Goal: Transaction & Acquisition: Purchase product/service

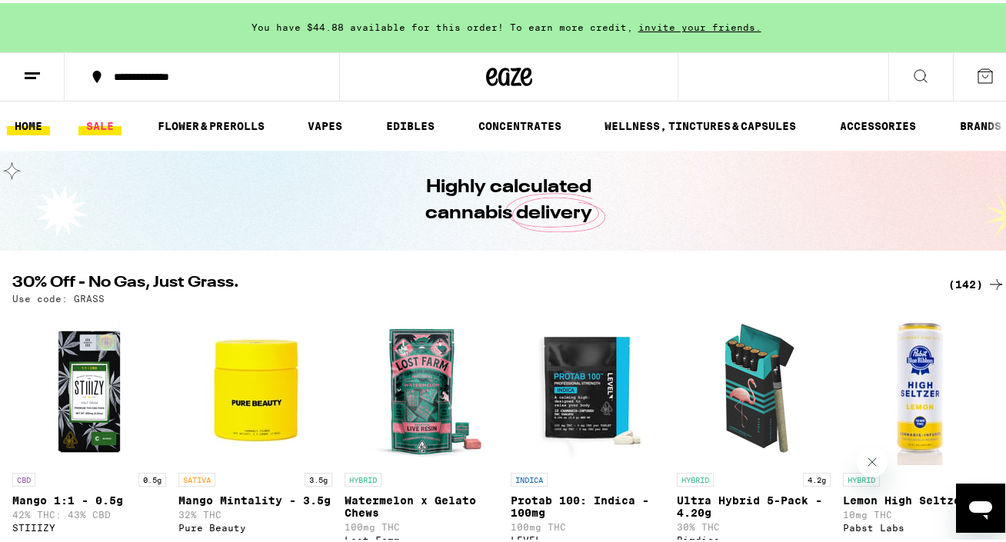
click at [104, 116] on link "SALE" at bounding box center [99, 123] width 43 height 18
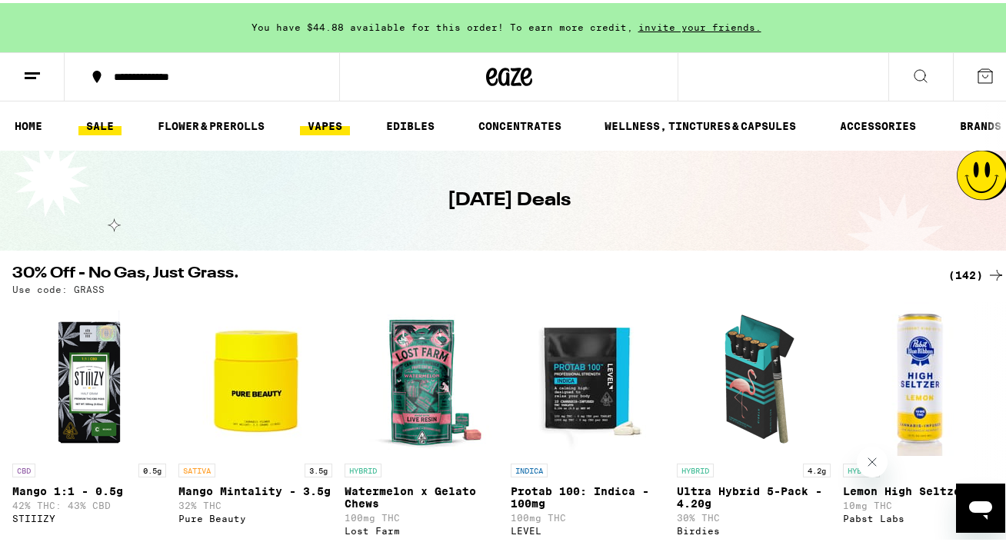
click at [319, 119] on link "VAPES" at bounding box center [325, 123] width 50 height 18
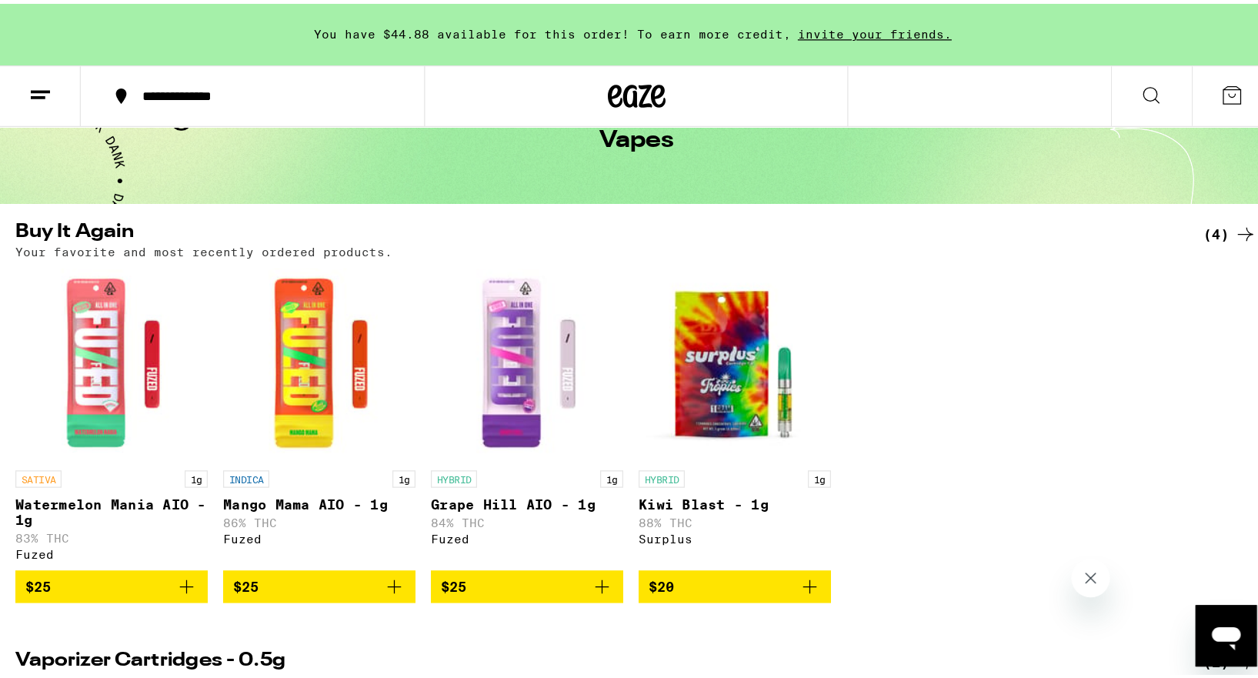
scroll to position [192, 0]
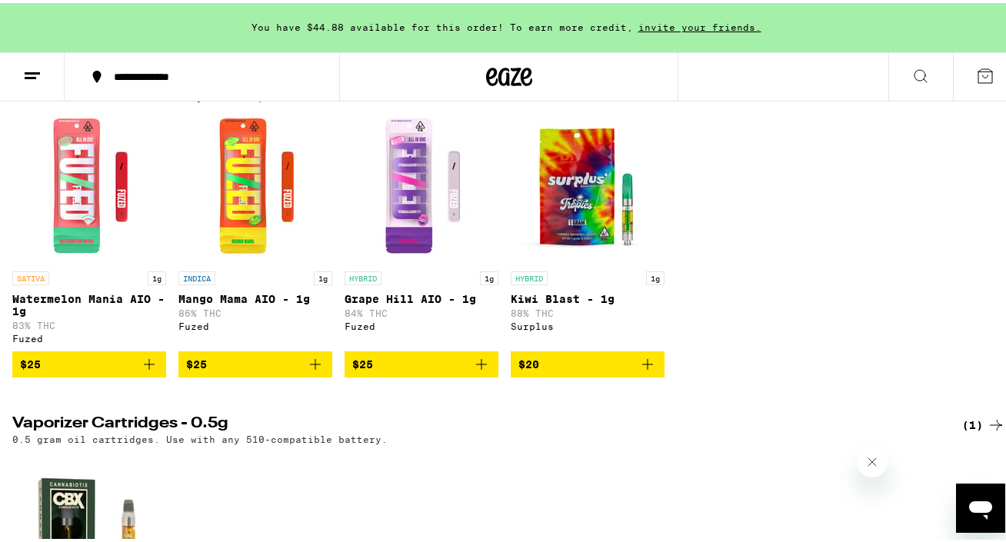
drag, startPoint x: 411, startPoint y: 188, endPoint x: 325, endPoint y: 14, distance: 194.0
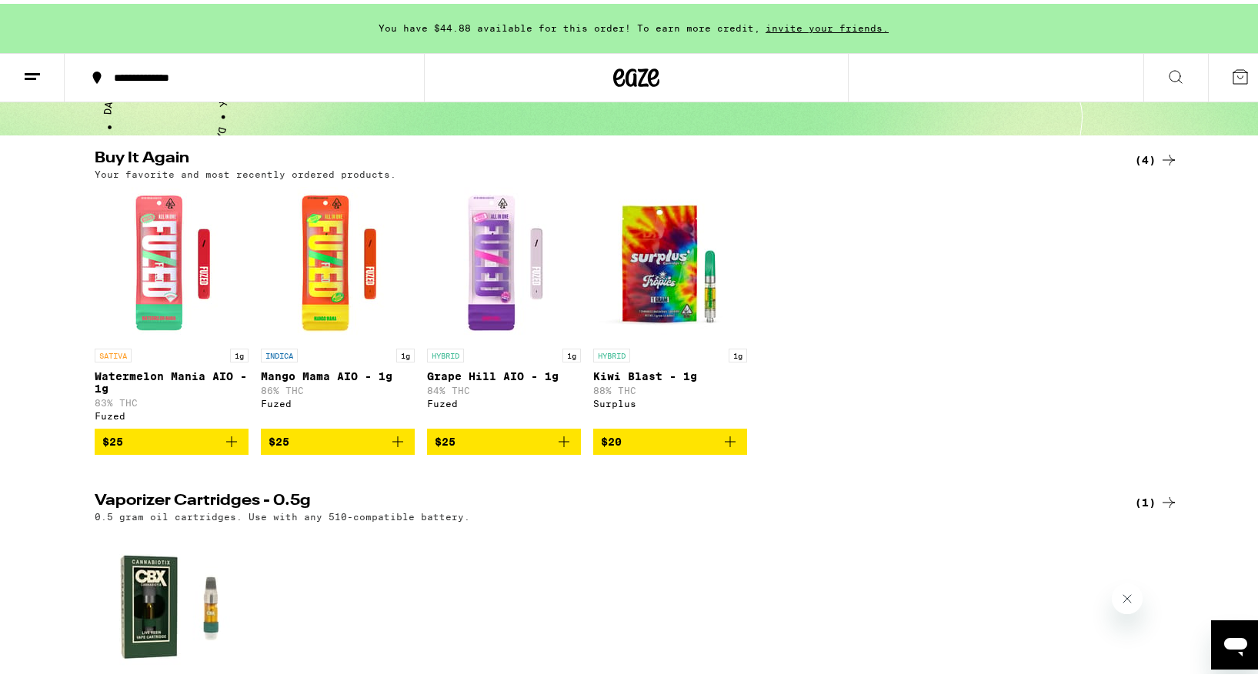
scroll to position [0, 0]
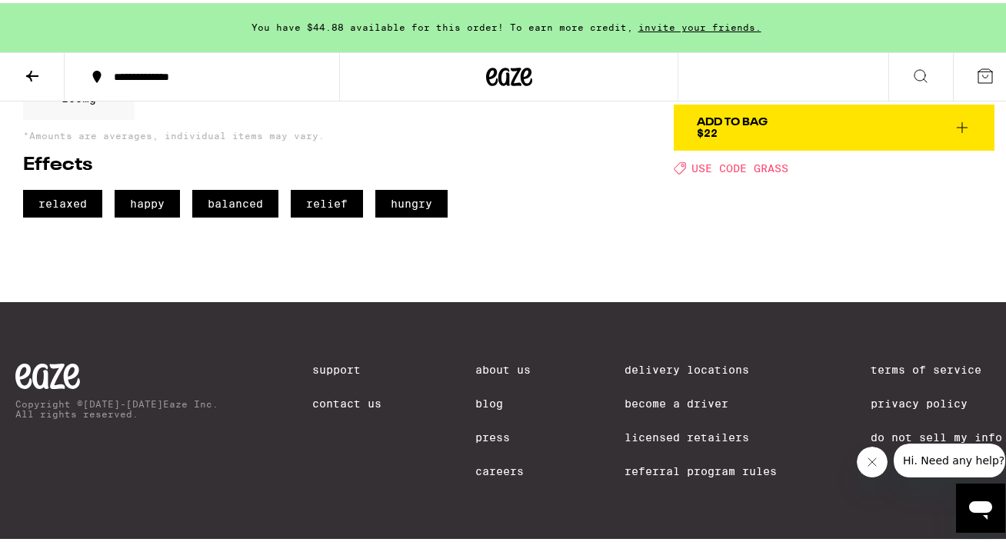
scroll to position [388, 0]
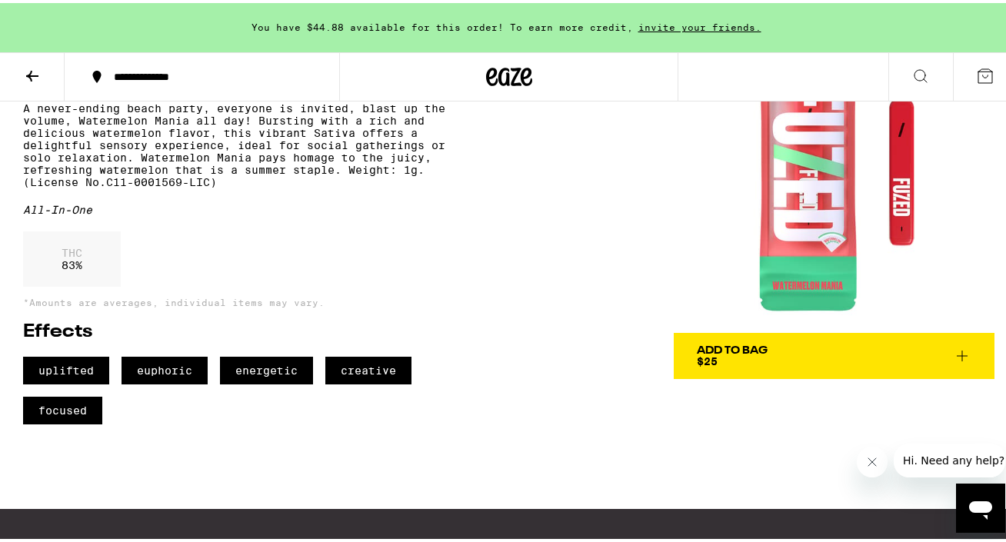
scroll to position [115, 0]
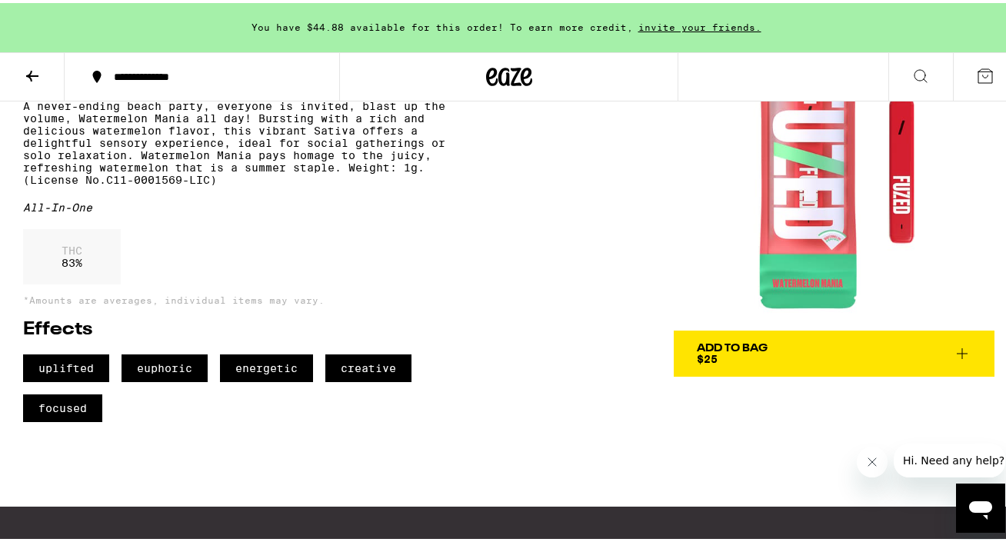
click at [717, 345] on div "Add To Bag" at bounding box center [732, 345] width 71 height 11
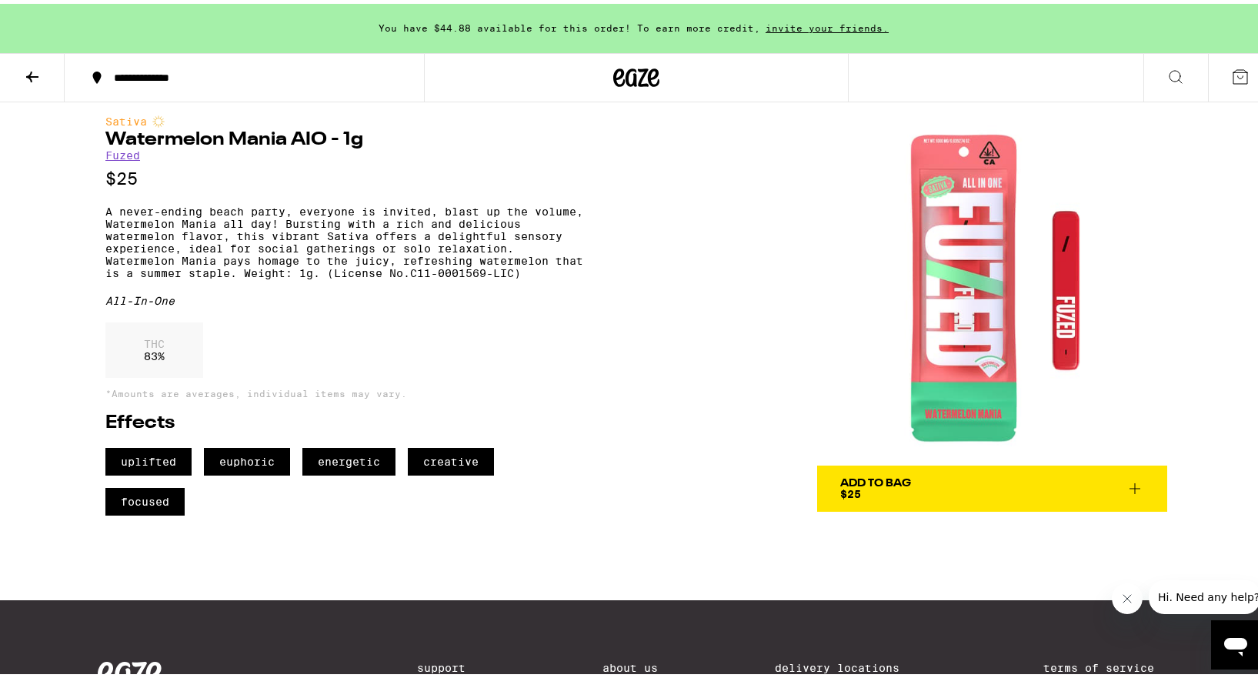
scroll to position [0, 0]
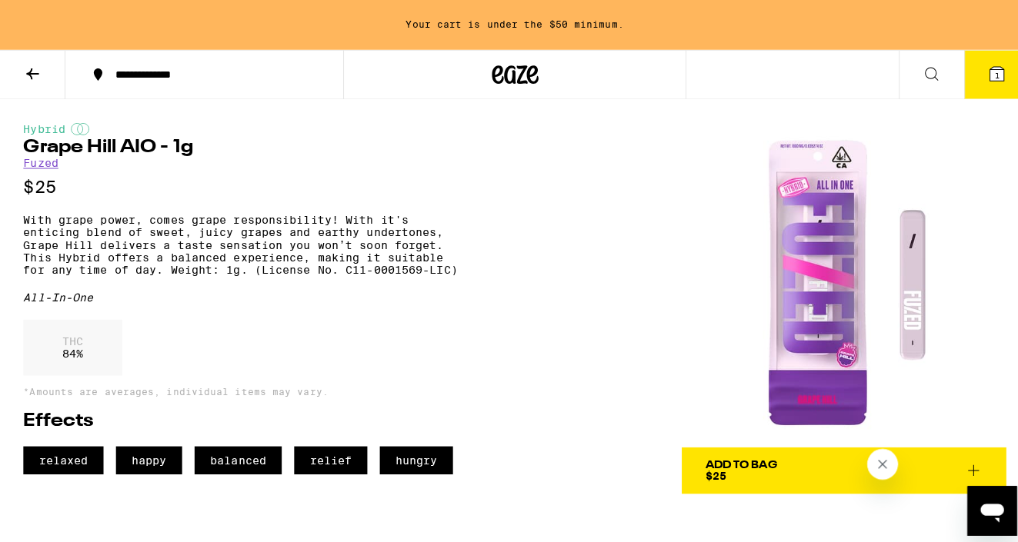
scroll to position [79, 0]
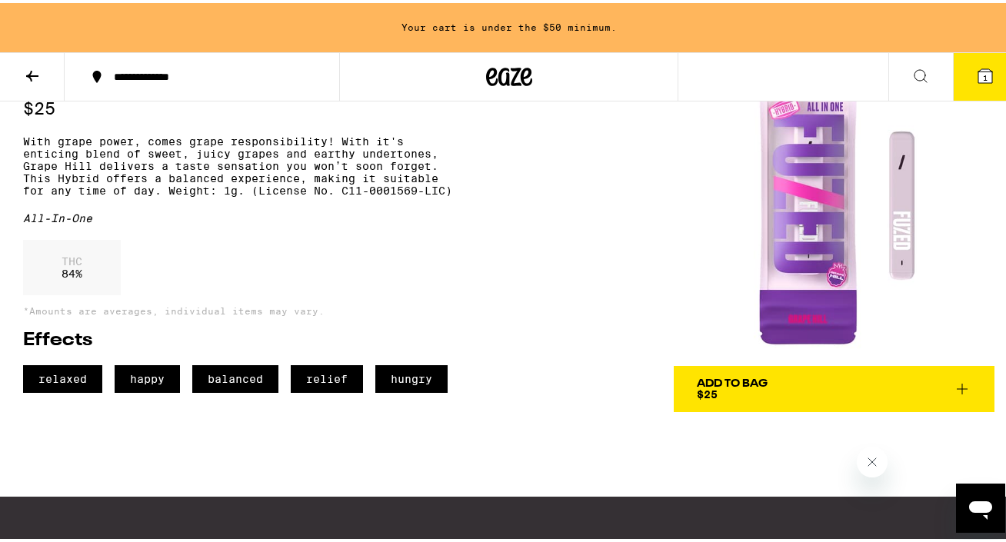
click at [733, 379] on div "Add To Bag" at bounding box center [732, 380] width 71 height 11
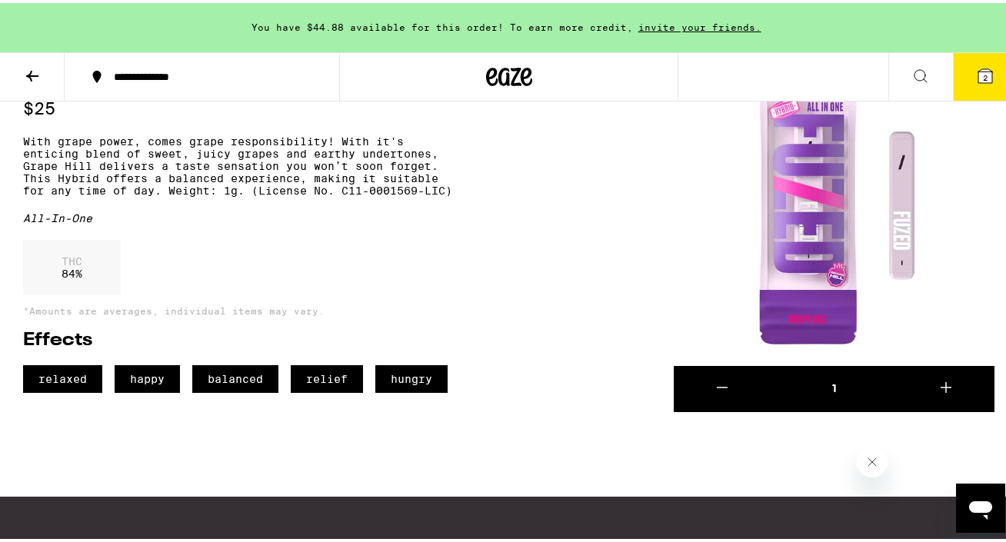
click at [978, 73] on icon at bounding box center [985, 73] width 14 height 14
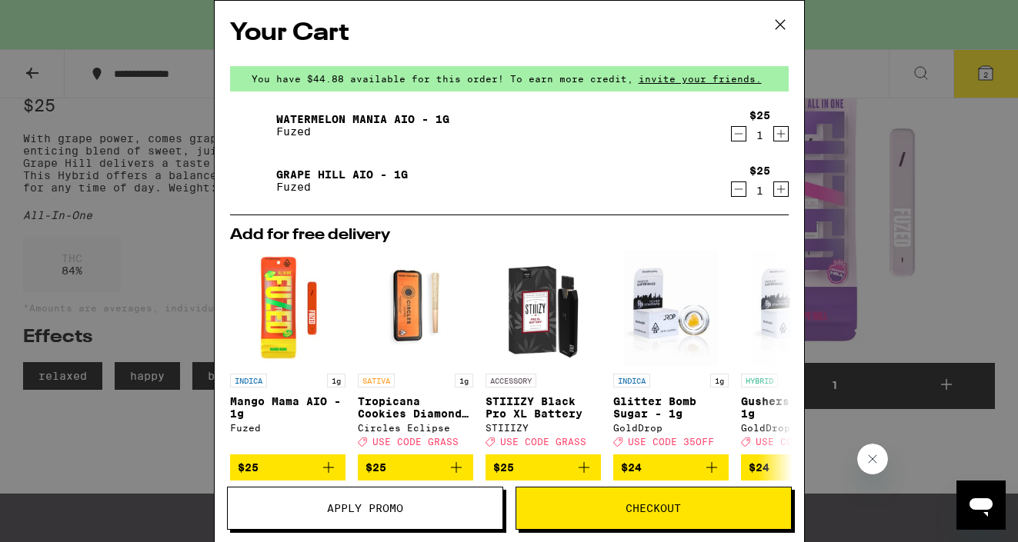
click at [625, 503] on span "Checkout" at bounding box center [652, 508] width 55 height 11
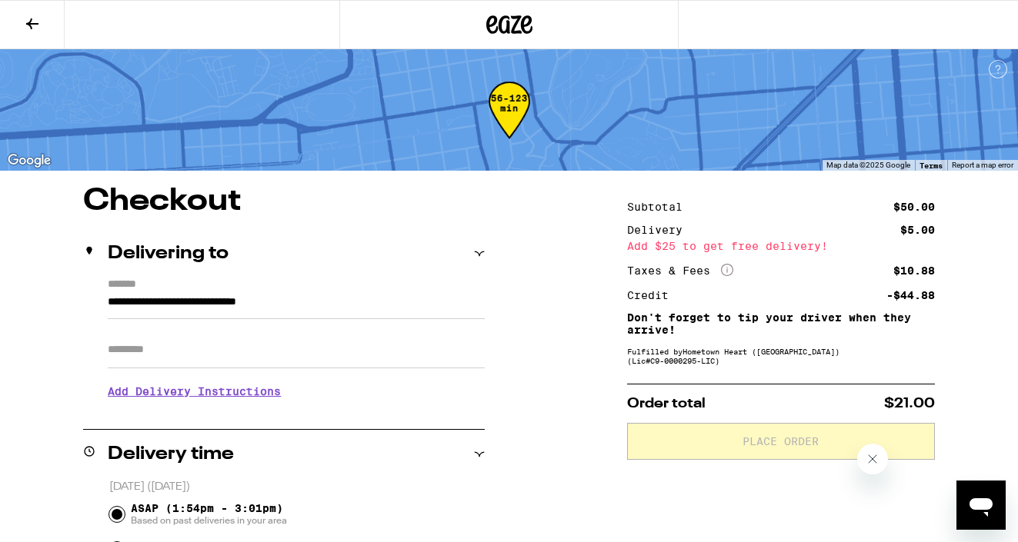
click at [281, 343] on input "Apt/Suite" at bounding box center [296, 350] width 377 height 37
type input "*****"
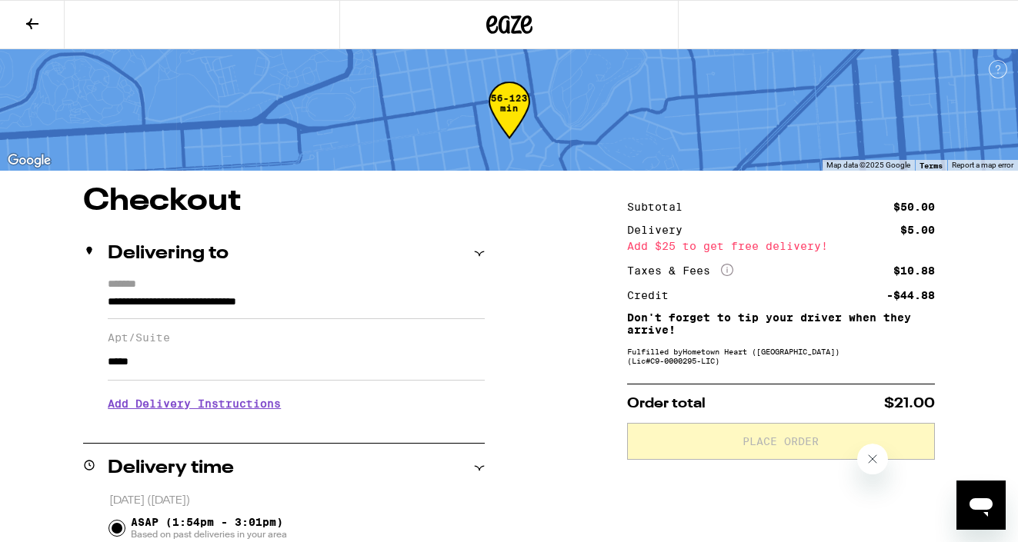
click at [327, 359] on input "*****" at bounding box center [296, 362] width 377 height 37
click at [286, 381] on input "*****" at bounding box center [296, 362] width 377 height 37
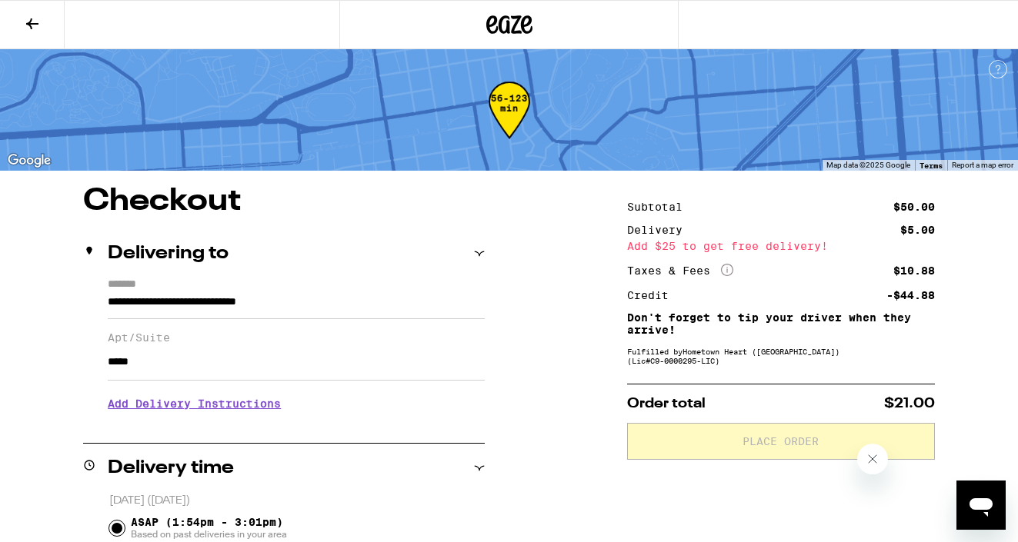
click at [481, 255] on icon at bounding box center [479, 253] width 11 height 11
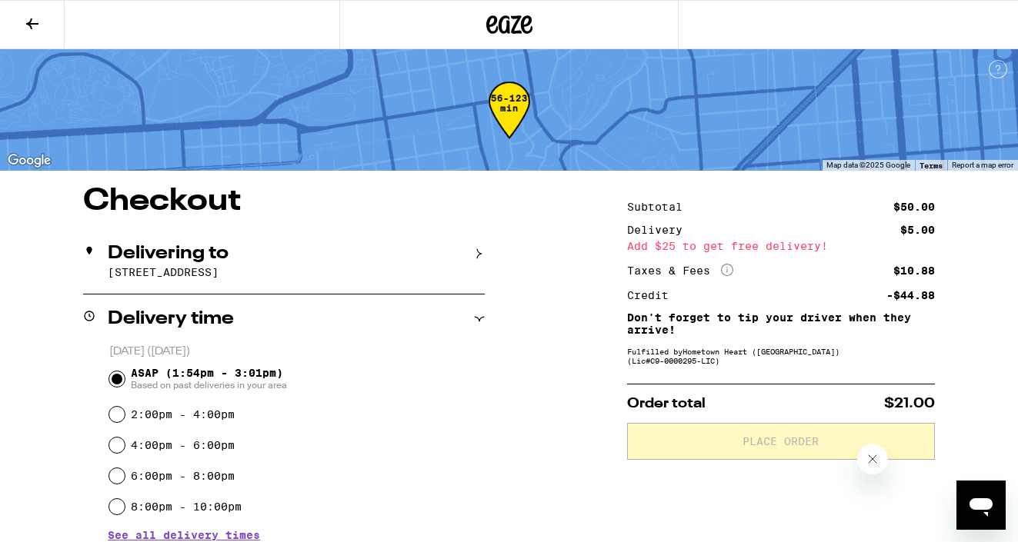
click at [478, 318] on icon at bounding box center [479, 319] width 11 height 11
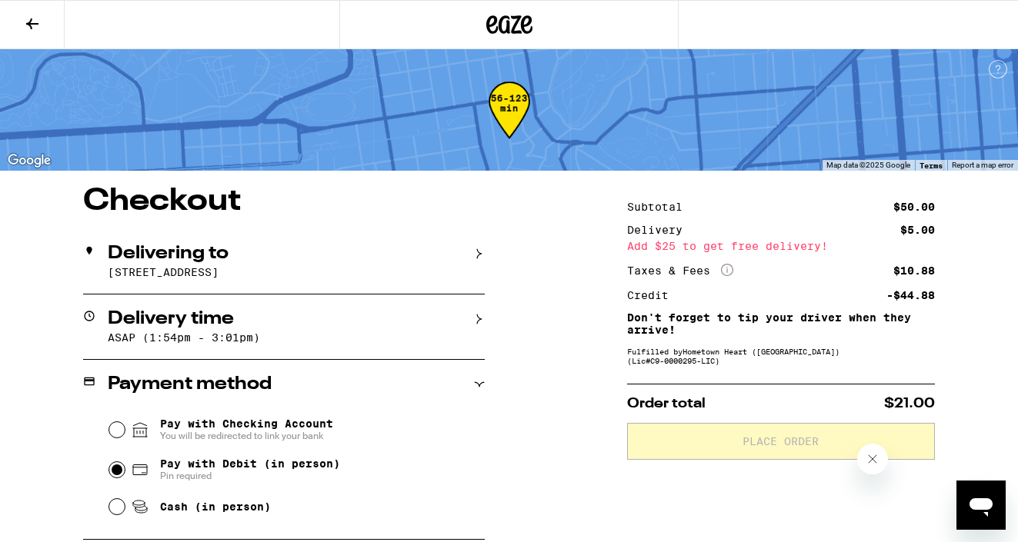
click at [114, 475] on input "Pay with Debit (in person) Pin required" at bounding box center [116, 469] width 15 height 15
radio input "true"
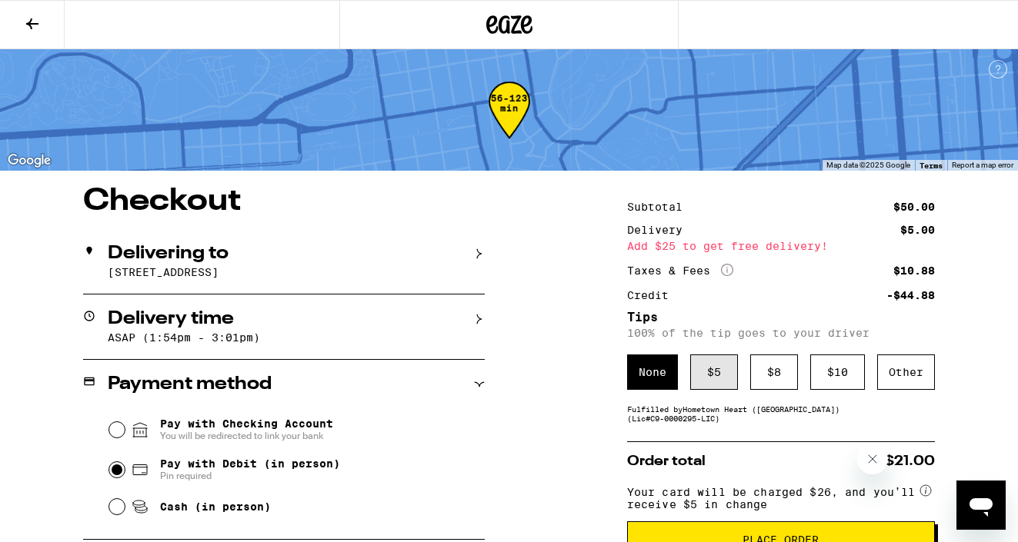
click at [712, 375] on div "$ 5" at bounding box center [714, 372] width 48 height 35
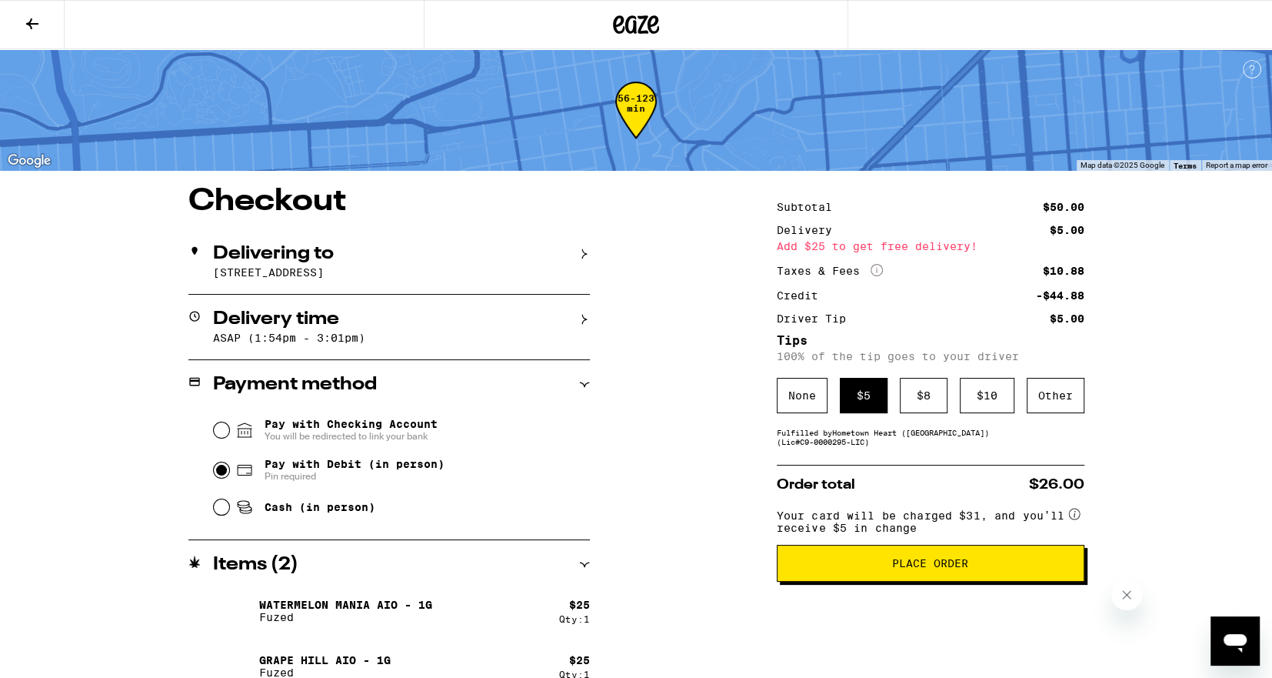
click at [582, 542] on icon at bounding box center [584, 564] width 11 height 11
click at [586, 379] on div "Payment method" at bounding box center [389, 384] width 402 height 18
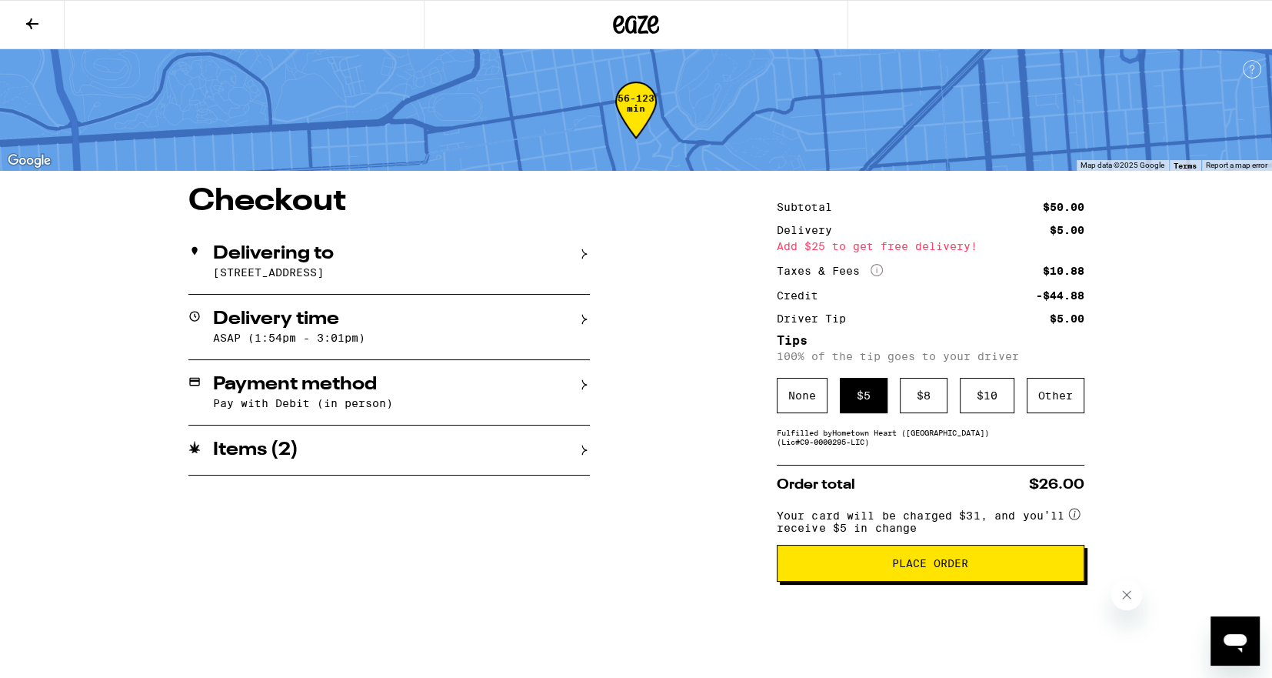
click at [912, 542] on span "Place Order" at bounding box center [930, 563] width 76 height 11
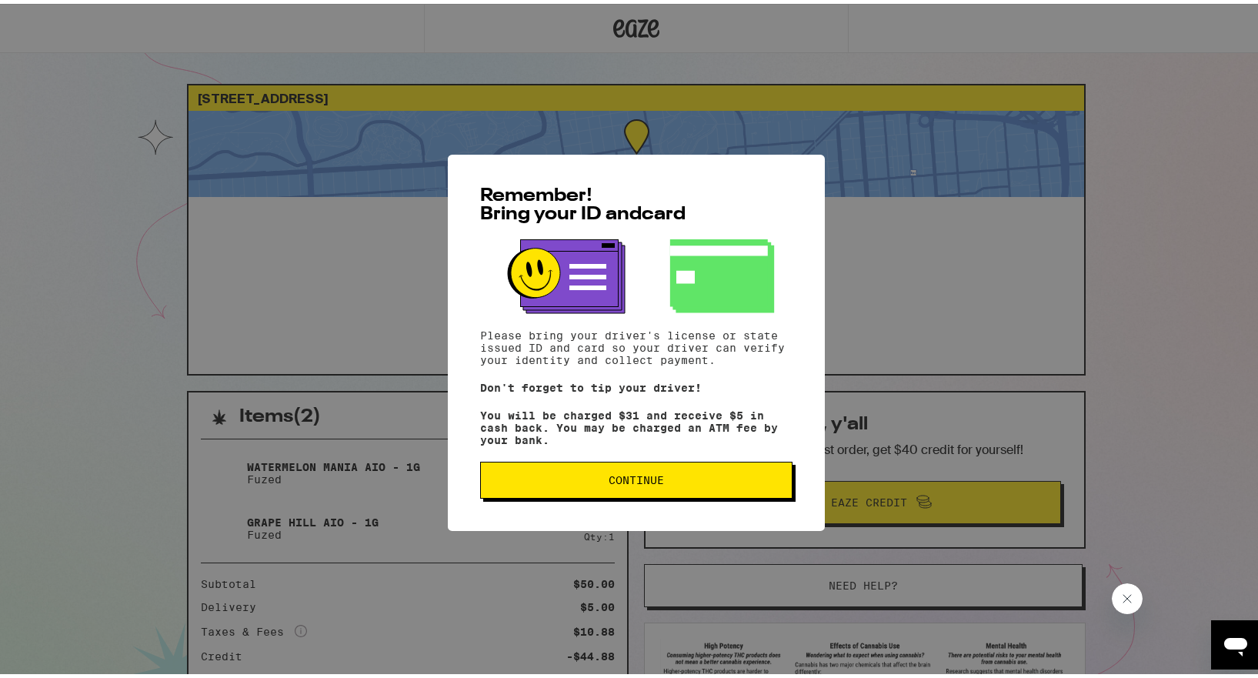
click at [657, 477] on span "Continue" at bounding box center [636, 476] width 286 height 11
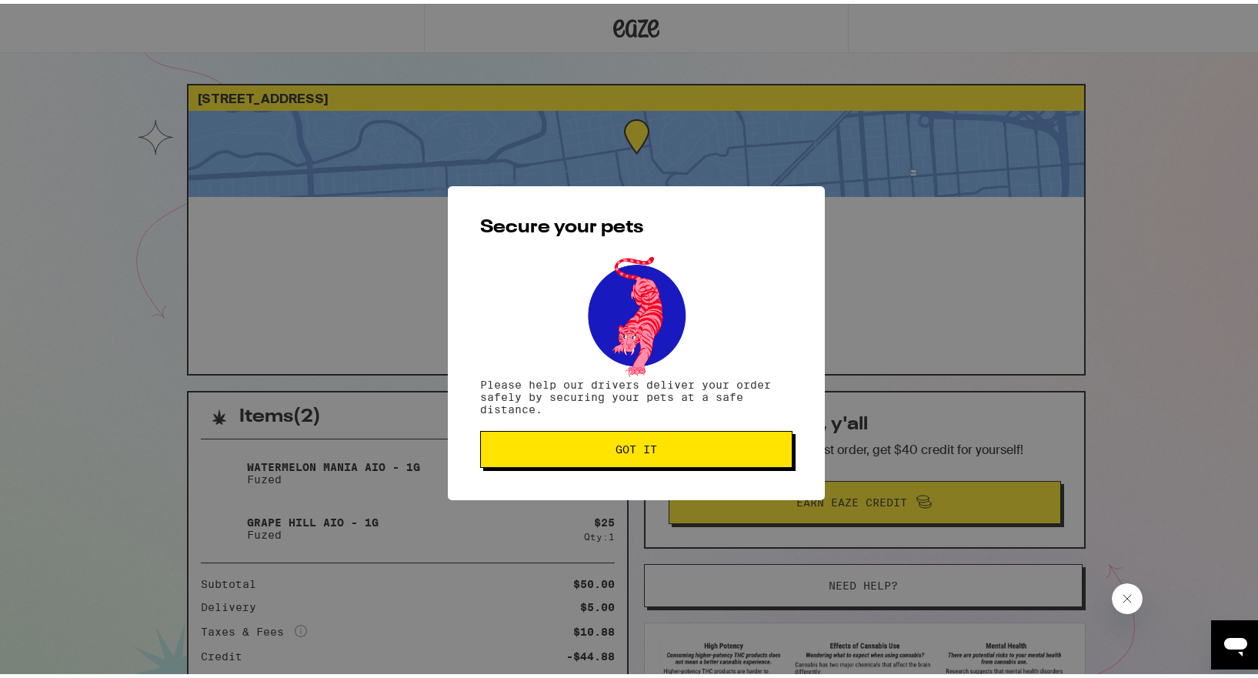
click at [646, 454] on button "Got it" at bounding box center [636, 445] width 312 height 37
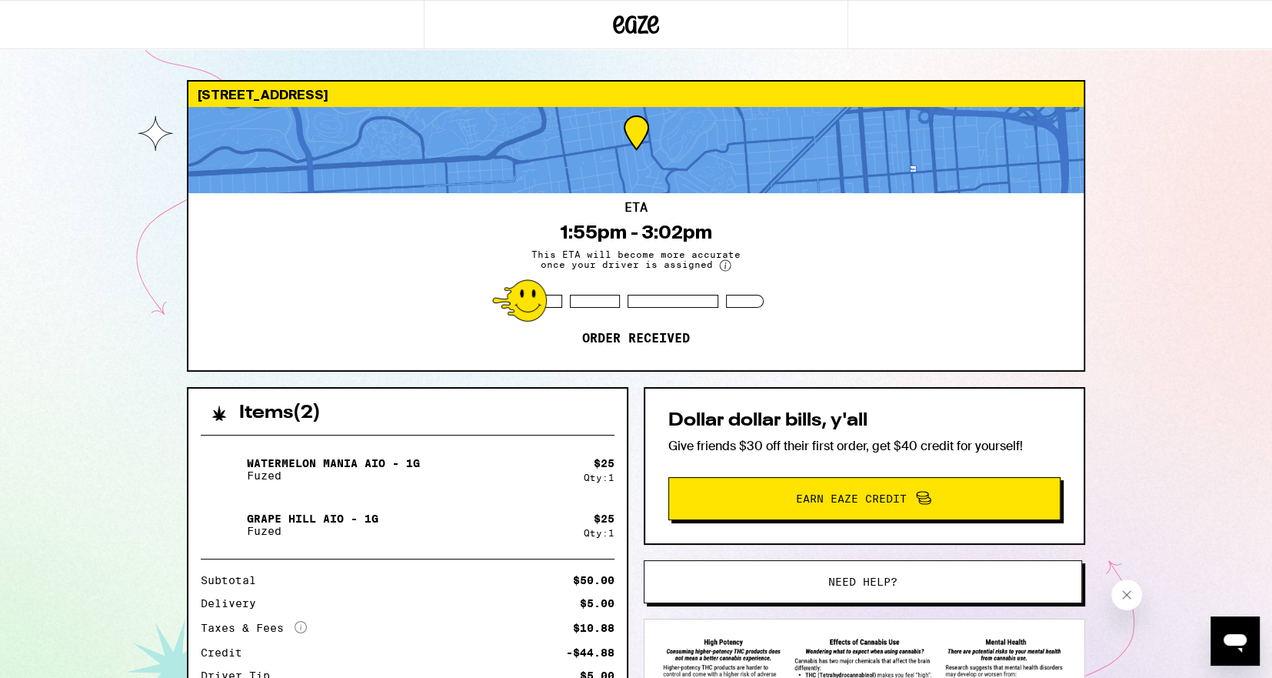
click at [219, 466] on img at bounding box center [222, 469] width 43 height 43
click at [336, 460] on p "Watermelon Mania AIO - 1g" at bounding box center [333, 463] width 173 height 12
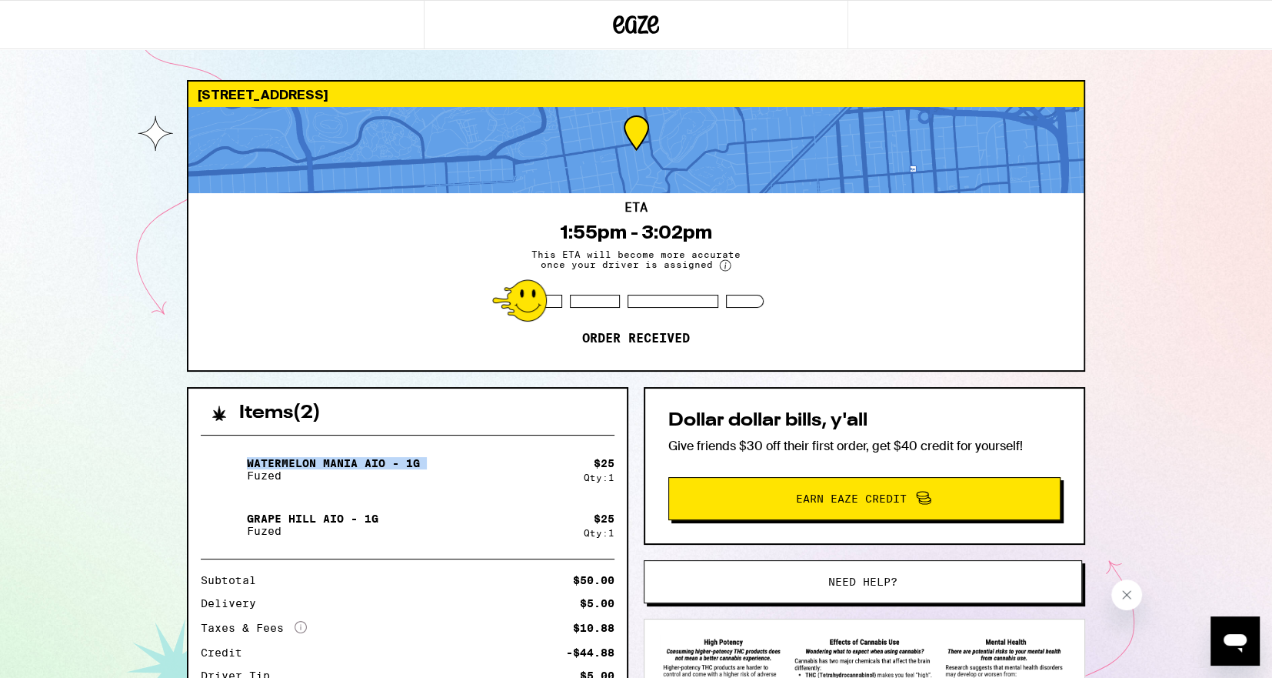
copy p "Watermelon Mania AIO - 1g"
